Goal: Task Accomplishment & Management: Manage account settings

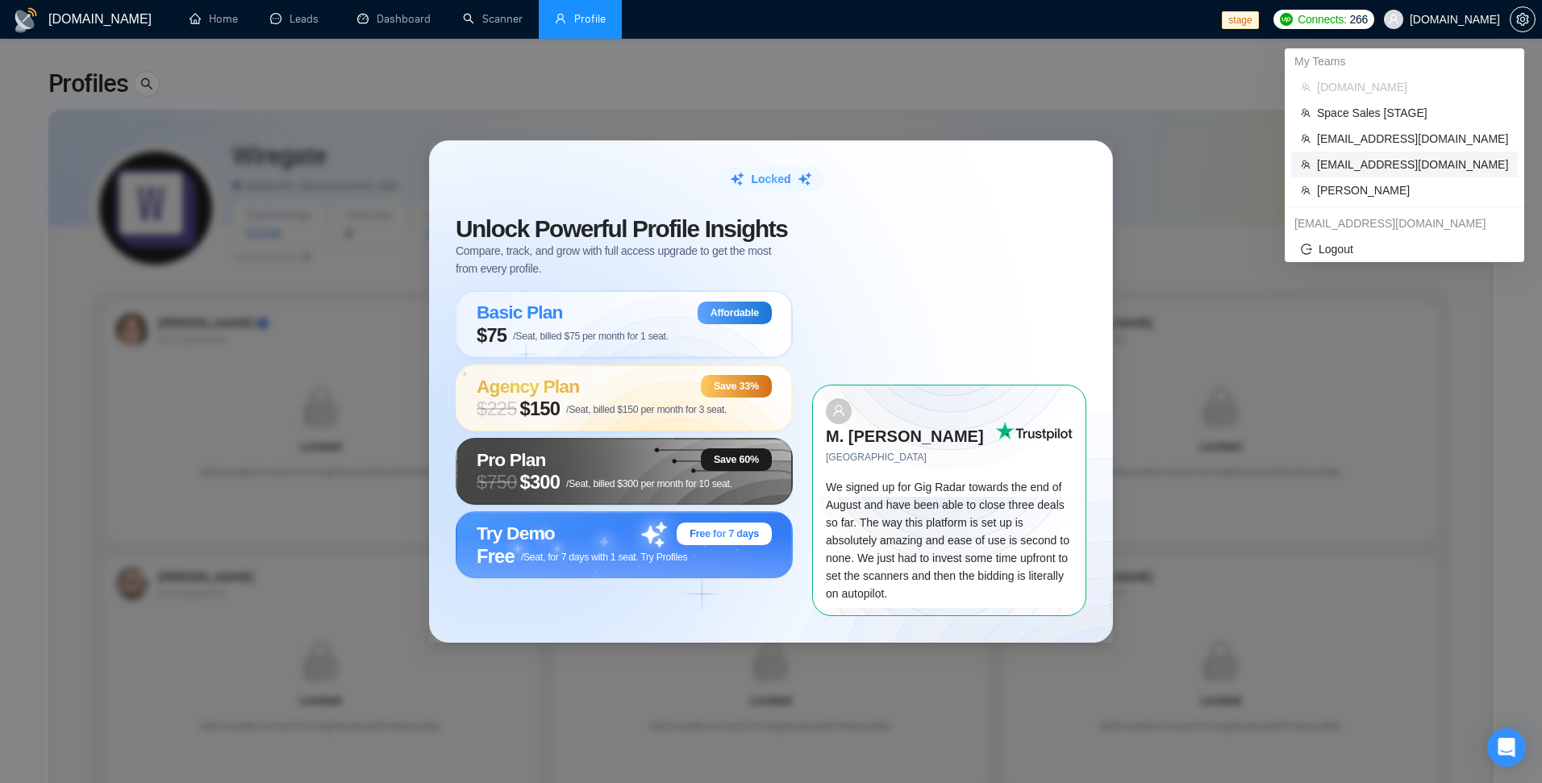
click at [1403, 154] on li "[EMAIL_ADDRESS][DOMAIN_NAME]" at bounding box center [1404, 165] width 227 height 26
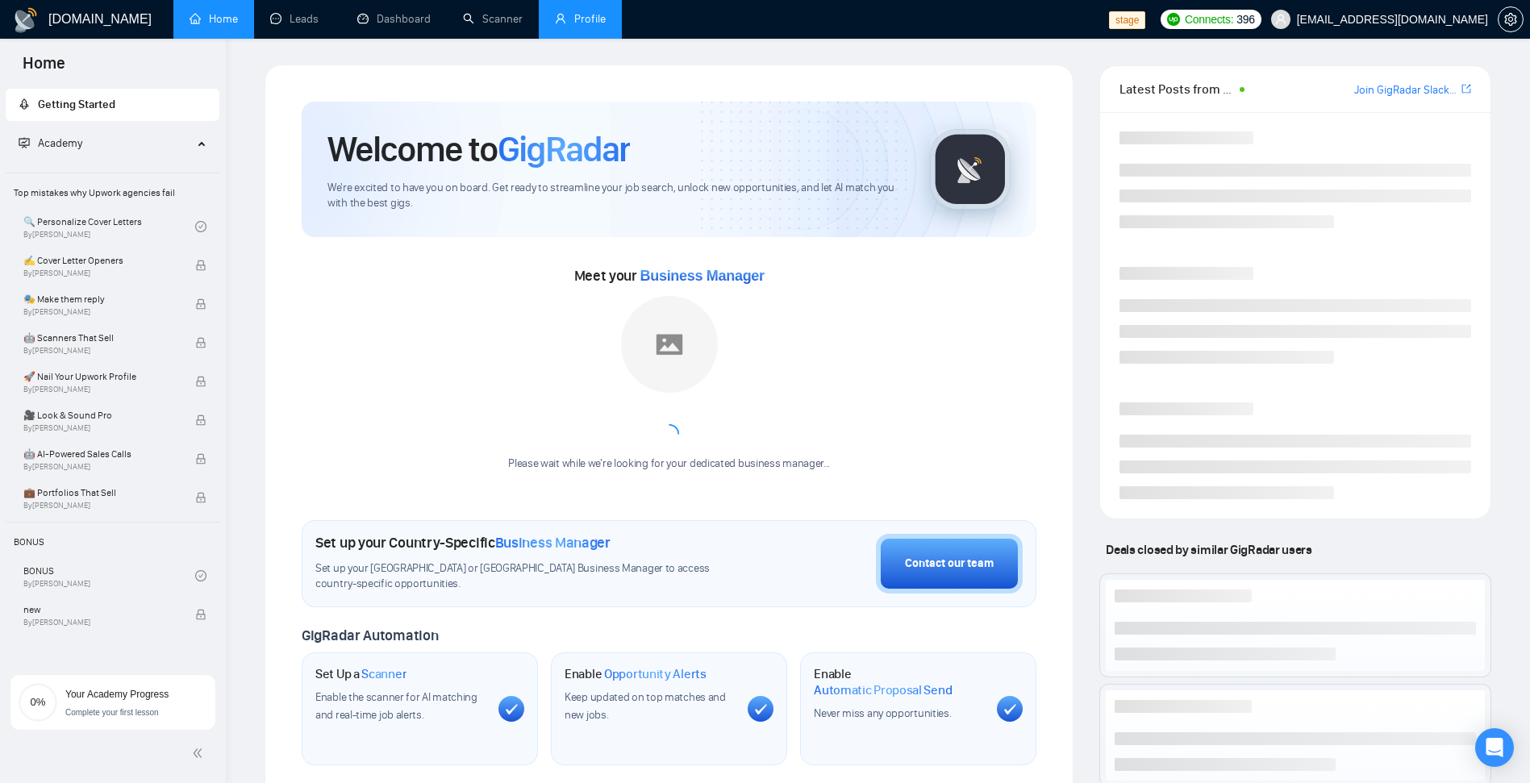
click at [563, 12] on link "Profile" at bounding box center [580, 19] width 51 height 14
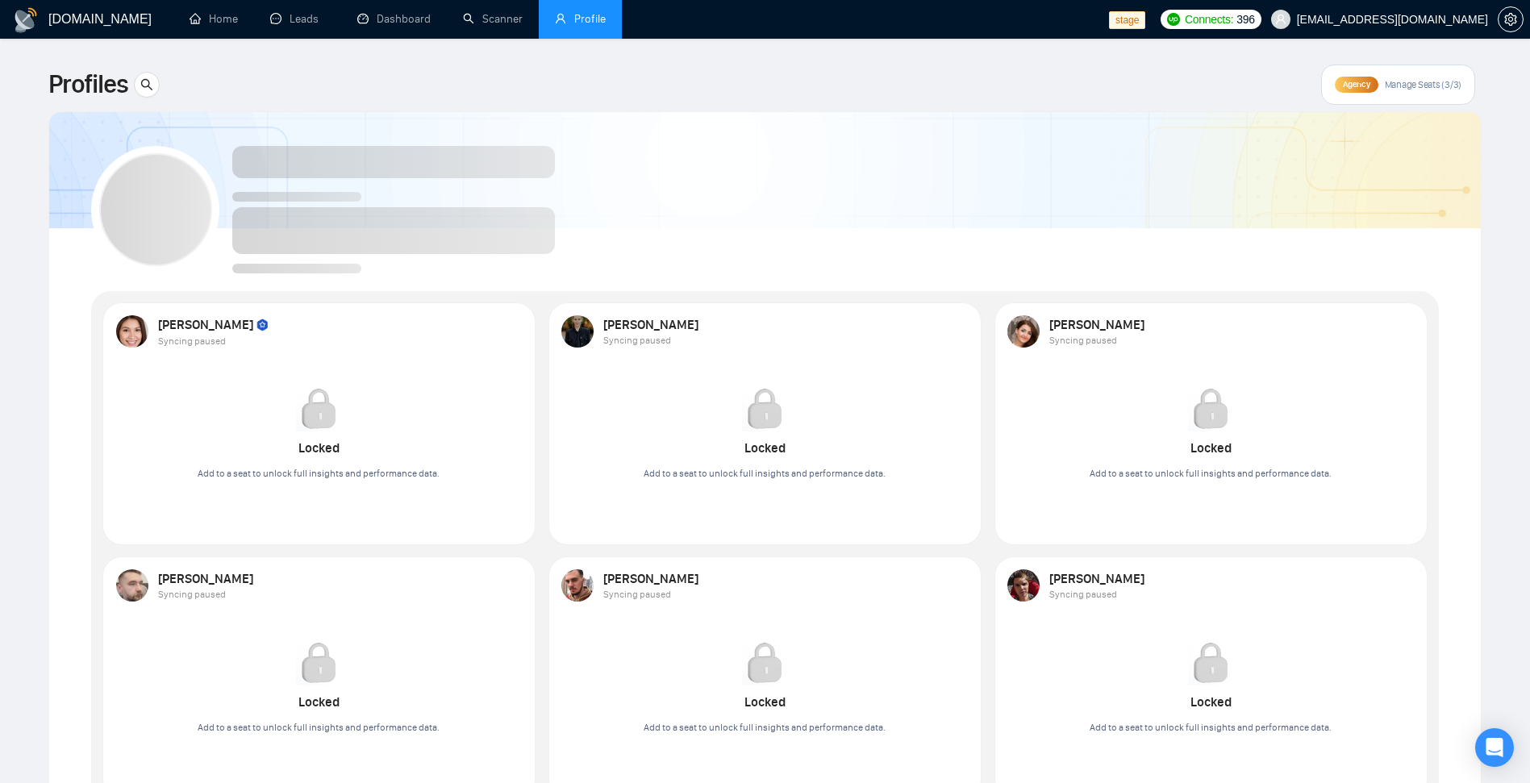
click at [1393, 93] on div "Agency Manage Seats (3/3)" at bounding box center [1398, 85] width 154 height 40
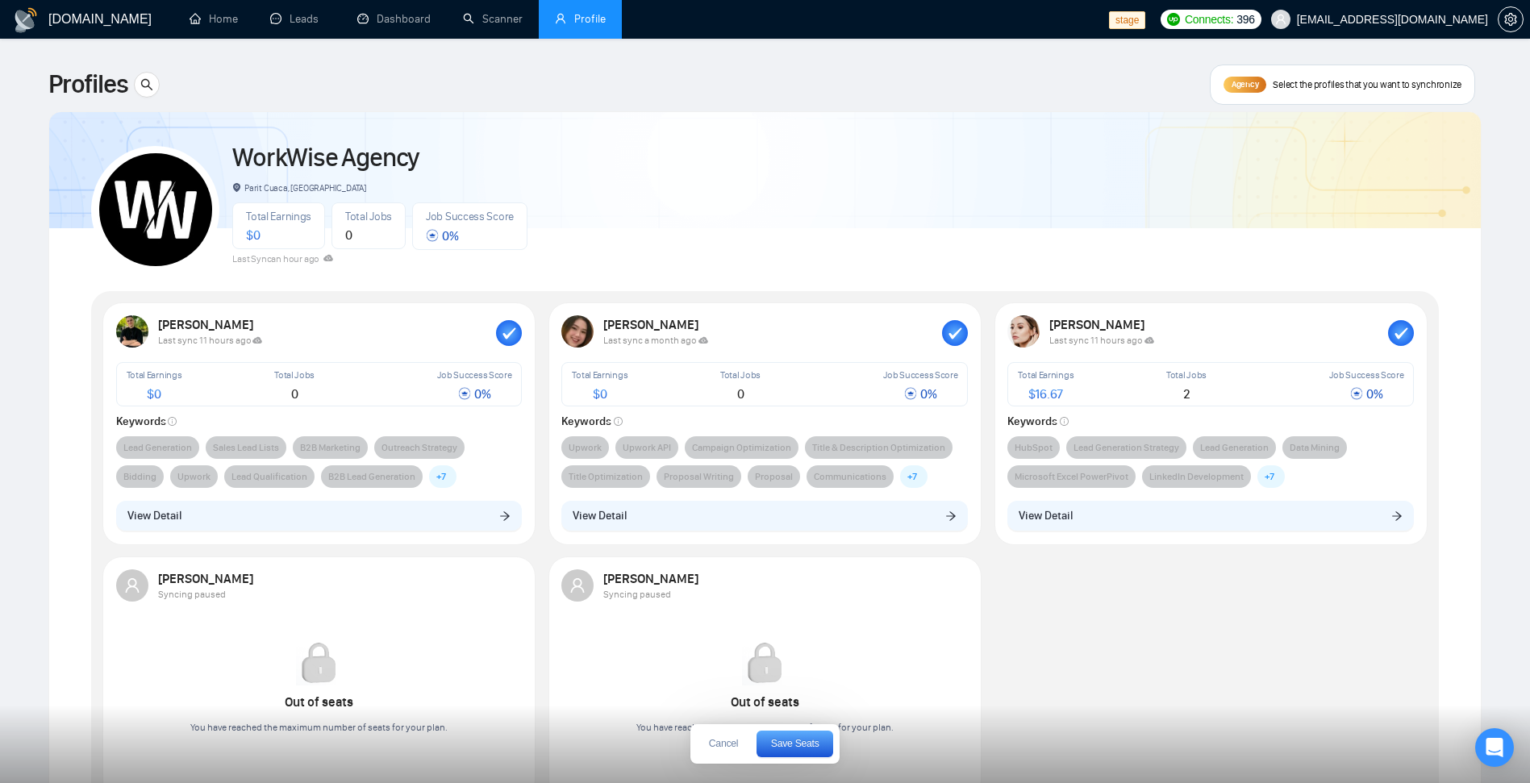
click at [519, 335] on rect "button" at bounding box center [509, 333] width 26 height 26
click at [513, 335] on div at bounding box center [509, 332] width 26 height 26
click at [665, 203] on div "WorkWise Agency Parit Cuaca, Indonesia Total Earnings $ 0 Total Jobs 0 Job Succ…" at bounding box center [765, 202] width 1348 height 143
